Goal: Complete application form

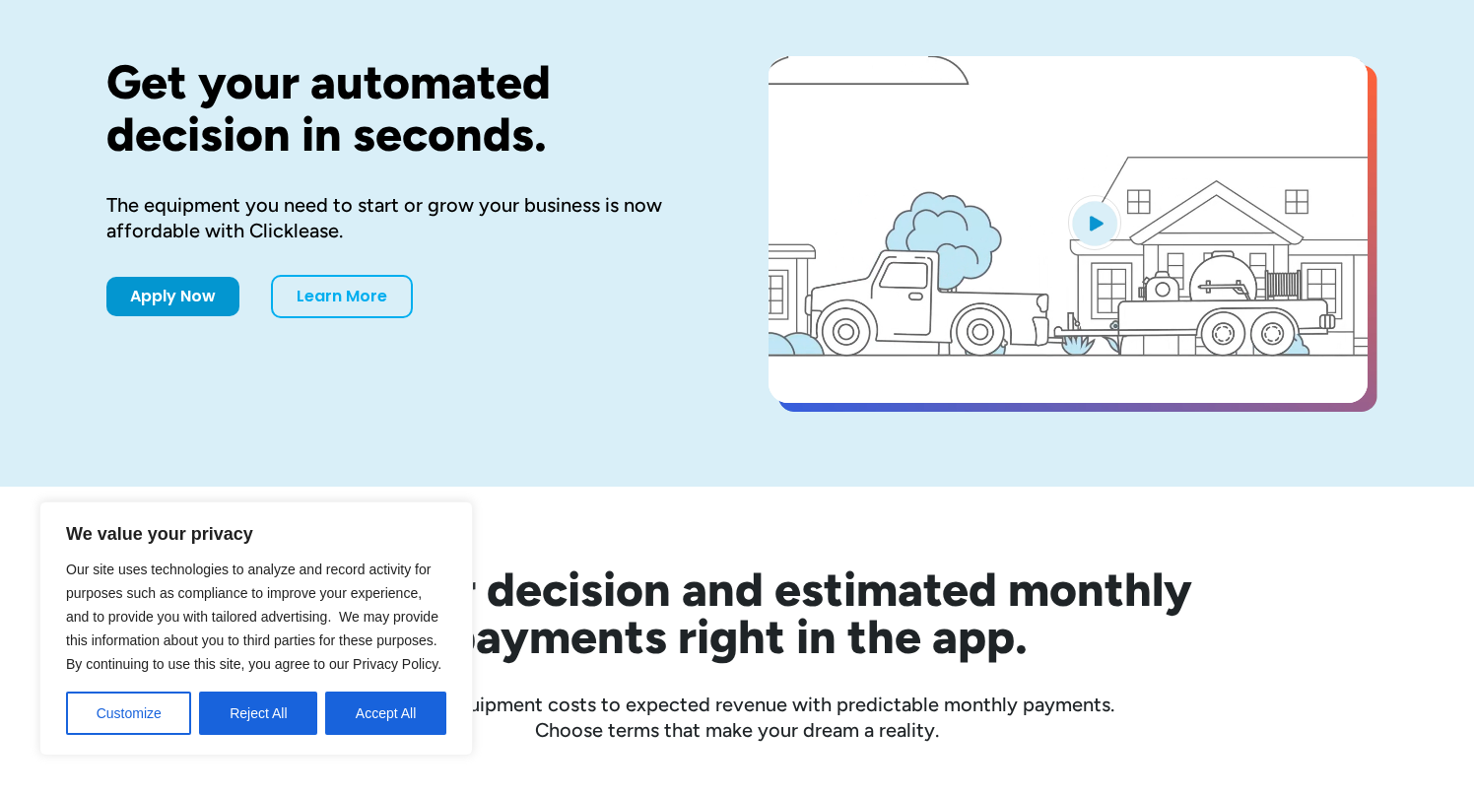
scroll to position [145, 0]
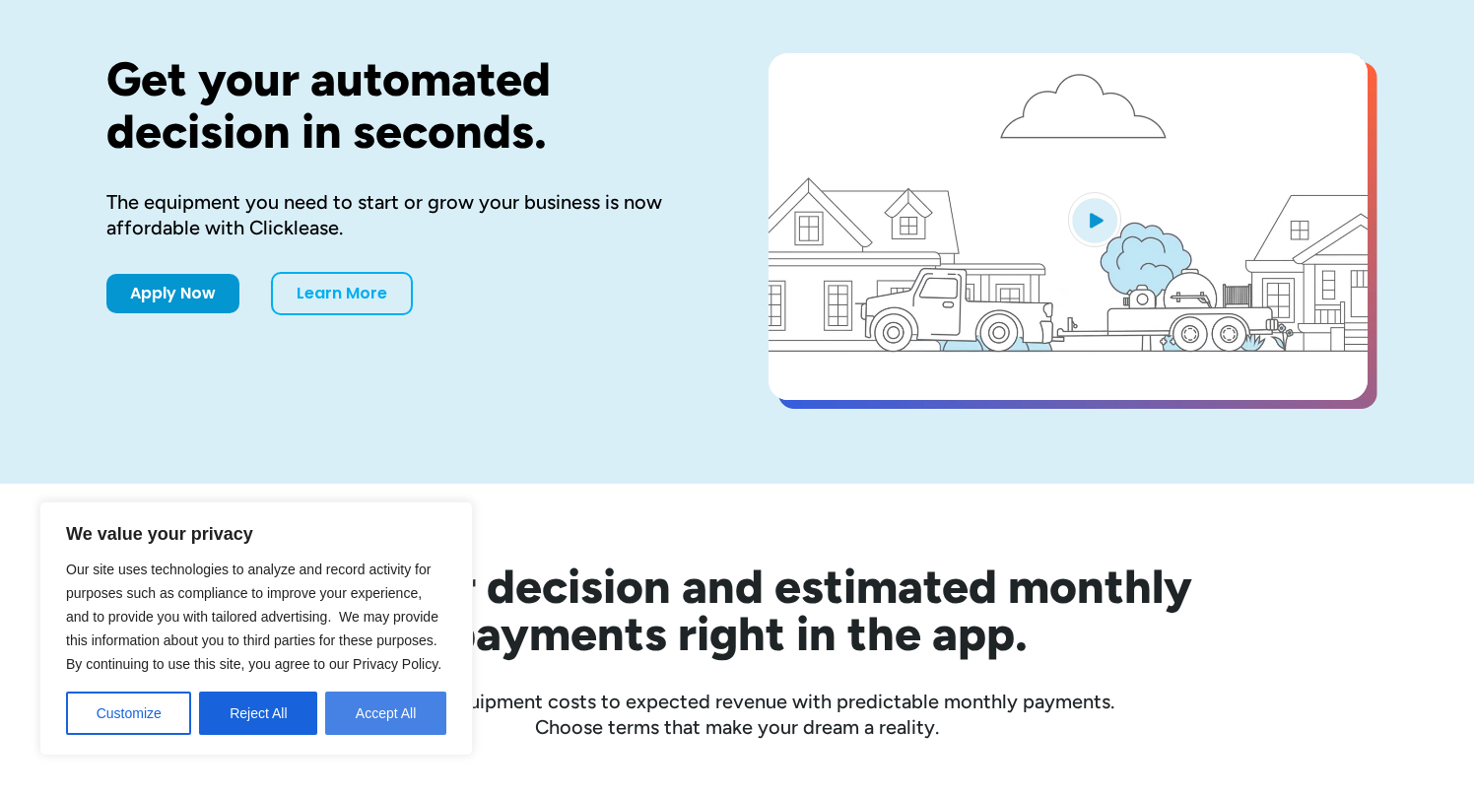
click at [388, 724] on button "Accept All" at bounding box center [385, 713] width 121 height 43
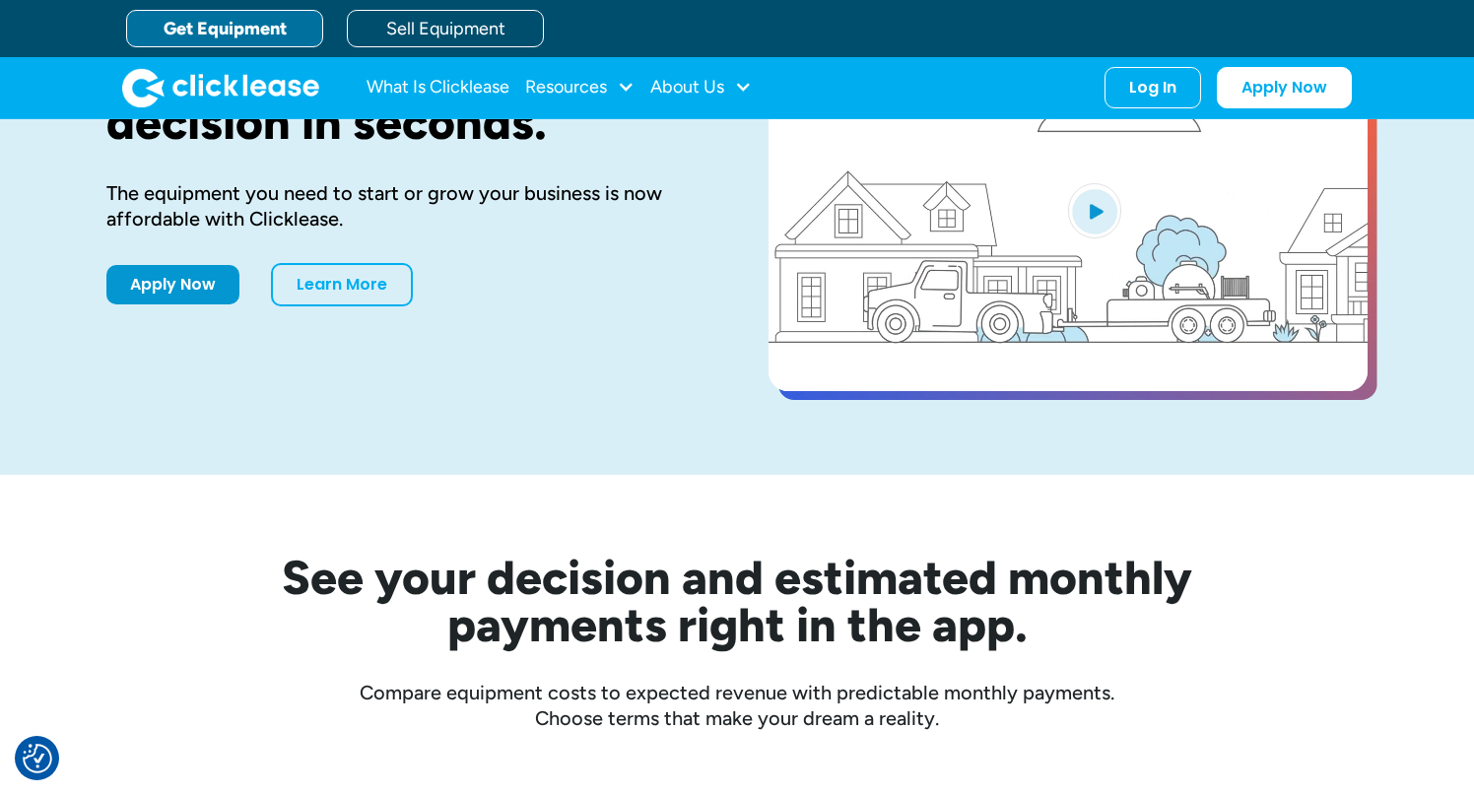
scroll to position [0, 0]
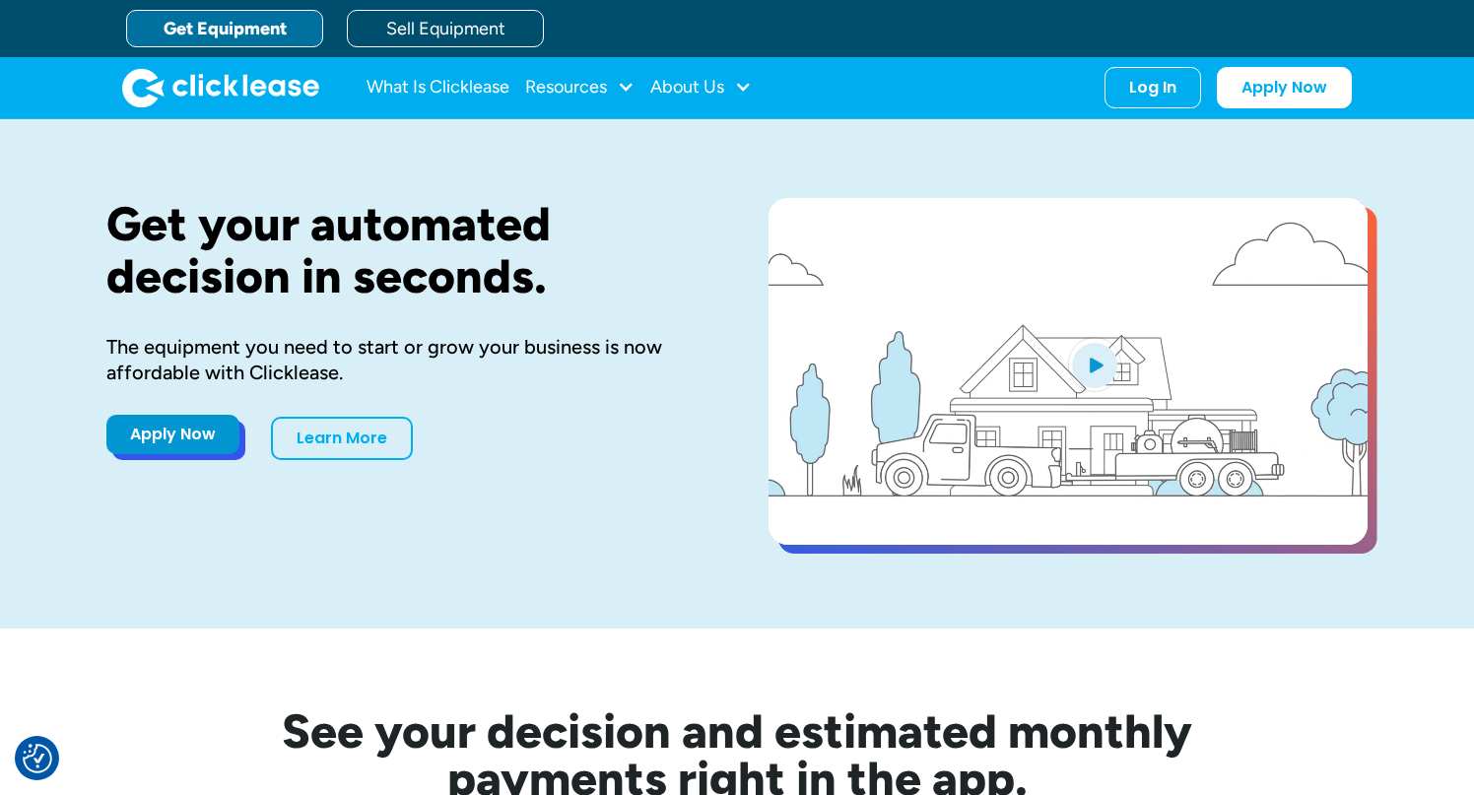
click at [189, 444] on link "Apply Now" at bounding box center [172, 434] width 133 height 39
